Goal: Information Seeking & Learning: Find specific fact

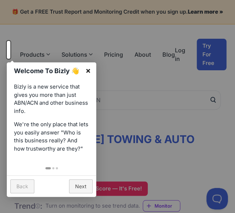
click at [88, 68] on link "×" at bounding box center [88, 70] width 16 height 16
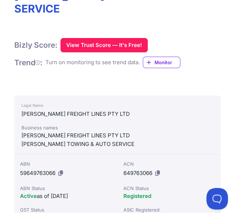
scroll to position [143, 0]
click at [158, 170] on icon at bounding box center [158, 172] width 5 height 5
drag, startPoint x: 122, startPoint y: 143, endPoint x: 150, endPoint y: 158, distance: 31.9
click at [147, 158] on div "ACN 649763066 ACN Status Registered ASIC Registered [DATE]" at bounding box center [170, 190] width 104 height 73
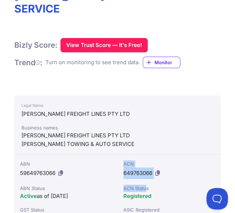
click at [142, 169] on span "649763066" at bounding box center [138, 172] width 29 height 7
drag, startPoint x: 152, startPoint y: 151, endPoint x: 125, endPoint y: 142, distance: 27.9
click at [127, 160] on div "ACN 649763066" at bounding box center [170, 169] width 92 height 19
click at [125, 160] on div "ACN" at bounding box center [170, 163] width 92 height 7
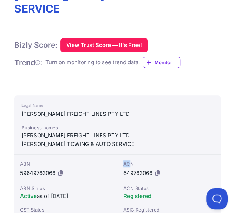
drag, startPoint x: 123, startPoint y: 142, endPoint x: 137, endPoint y: 147, distance: 14.8
click at [134, 154] on div "ACN 649763066 ACN Status Registered ASIC Registered [DATE]" at bounding box center [170, 190] width 104 height 73
click at [151, 169] on span "649763066" at bounding box center [138, 172] width 29 height 7
drag, startPoint x: 152, startPoint y: 151, endPoint x: 123, endPoint y: 142, distance: 30.0
click at [124, 160] on div "ACN 649763066" at bounding box center [170, 169] width 92 height 19
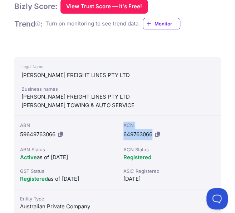
scroll to position [215, 0]
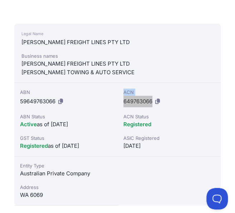
click at [168, 52] on div "Business names" at bounding box center [118, 55] width 192 height 7
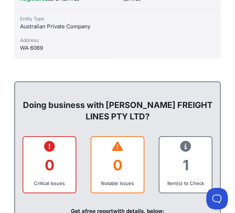
scroll to position [430, 0]
